Goal: Complete application form

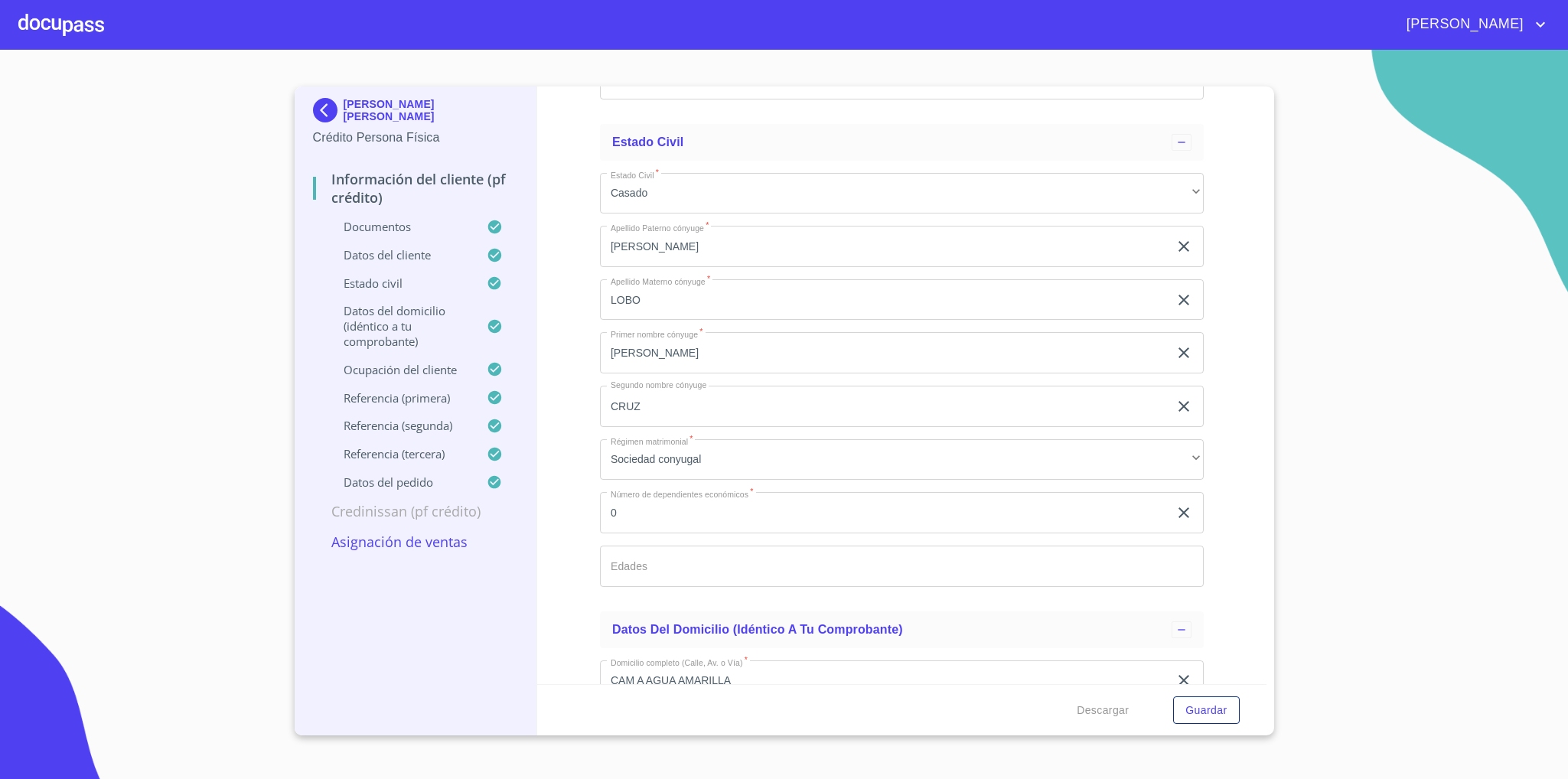
scroll to position [5711, 0]
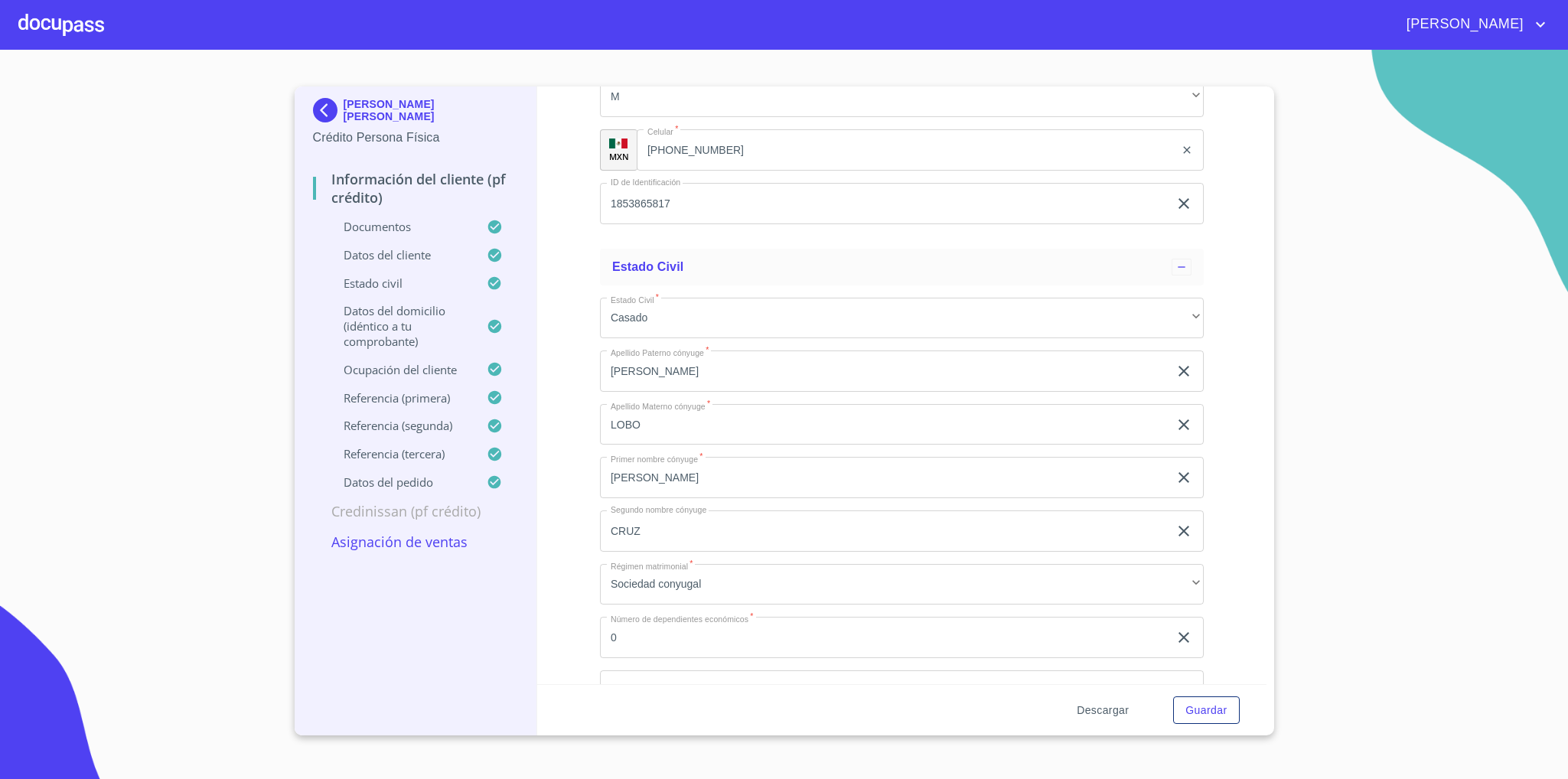
click at [1123, 712] on span "Descargar" at bounding box center [1103, 710] width 52 height 19
click at [1107, 712] on span "Descargar" at bounding box center [1103, 710] width 52 height 19
